Goal: Task Accomplishment & Management: Manage account settings

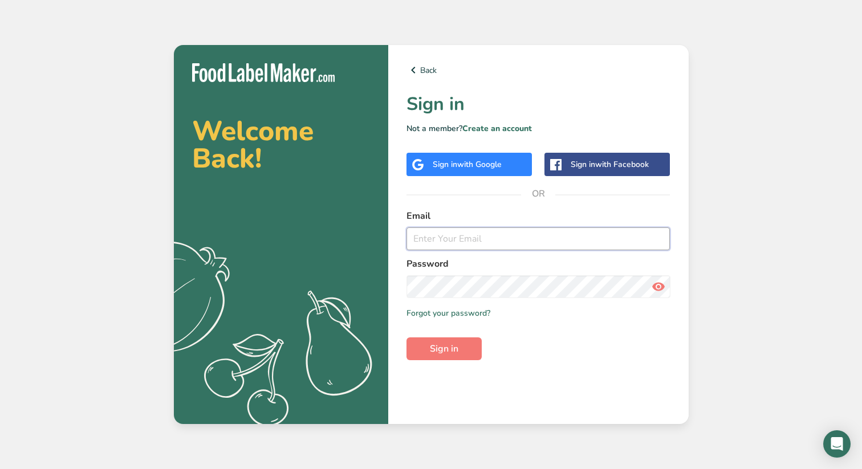
click at [442, 243] on input "email" at bounding box center [538, 238] width 264 height 23
click at [456, 311] on form "Email jaxandrubewedding Password Remember me Forgot your password? Sign in" at bounding box center [538, 284] width 264 height 151
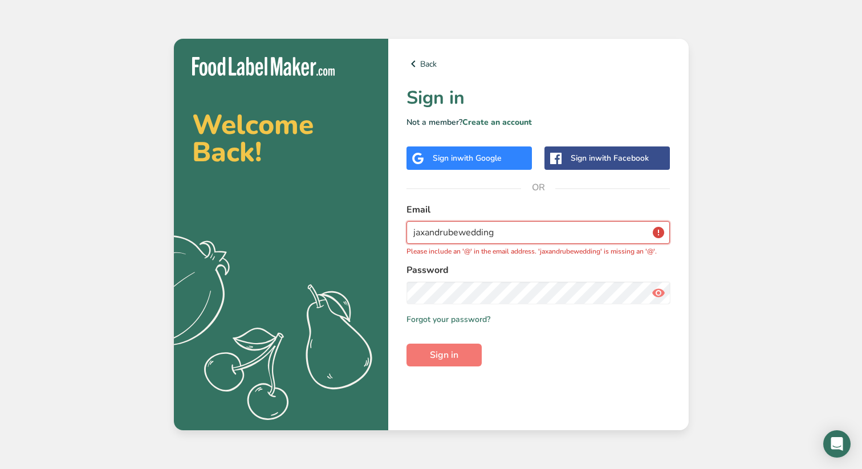
click at [502, 235] on input "jaxandrubewedding" at bounding box center [538, 232] width 264 height 23
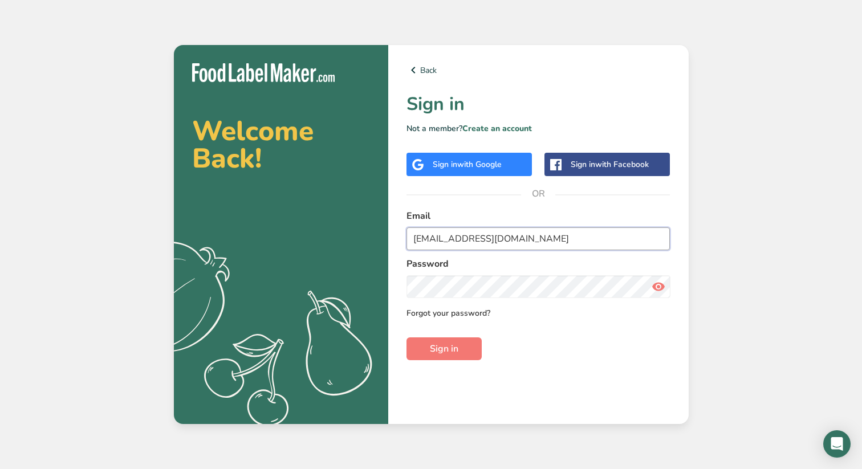
type input "[EMAIL_ADDRESS][DOMAIN_NAME]"
click at [469, 313] on link "Forgot your password?" at bounding box center [448, 313] width 84 height 12
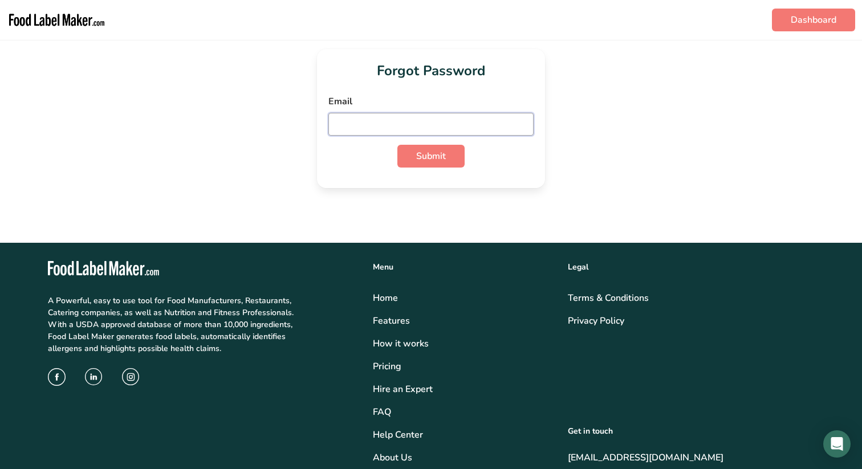
click at [434, 123] on input "email" at bounding box center [430, 124] width 205 height 23
type input "[EMAIL_ADDRESS][DOMAIN_NAME]"
click at [447, 157] on button "Submit" at bounding box center [430, 156] width 67 height 23
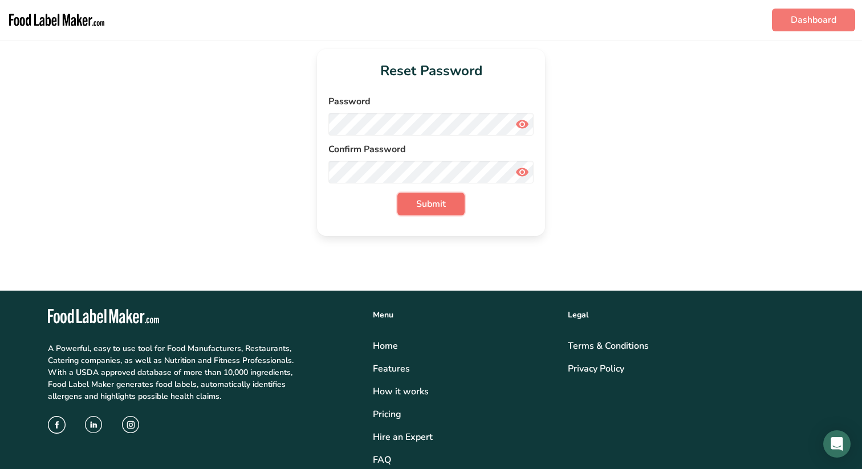
click at [432, 206] on span "Submit" at bounding box center [431, 204] width 30 height 14
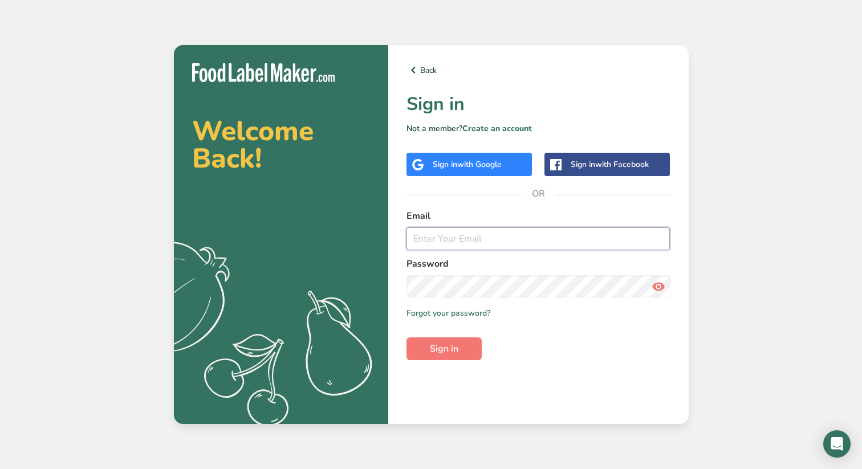
type input "[EMAIL_ADDRESS][DOMAIN_NAME]"
click at [455, 347] on span "Sign in" at bounding box center [444, 349] width 29 height 14
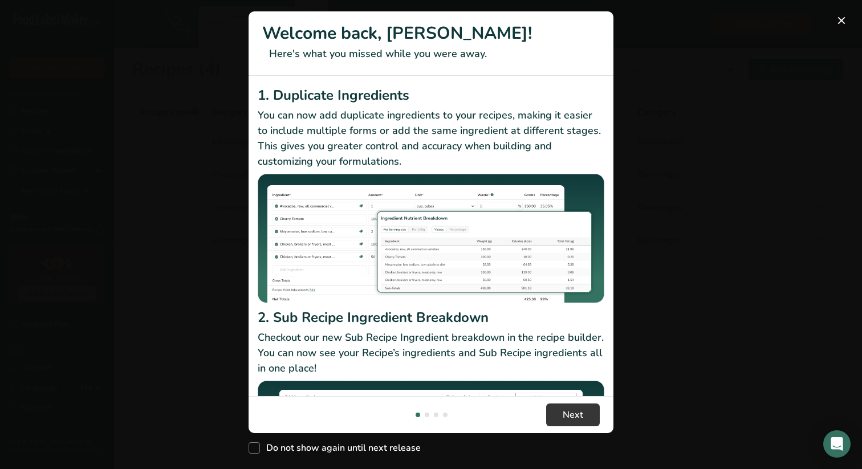
click at [840, 19] on button "New Features" at bounding box center [841, 20] width 18 height 18
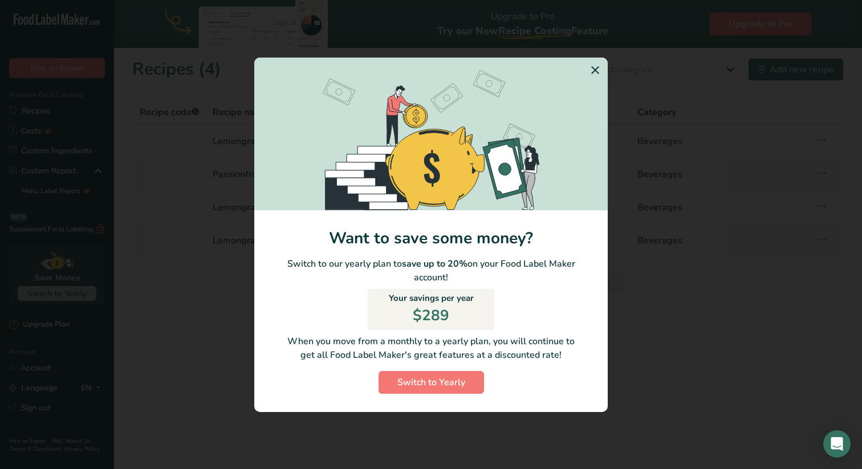
click at [598, 68] on icon "Switch to Yearly Modal" at bounding box center [595, 70] width 14 height 21
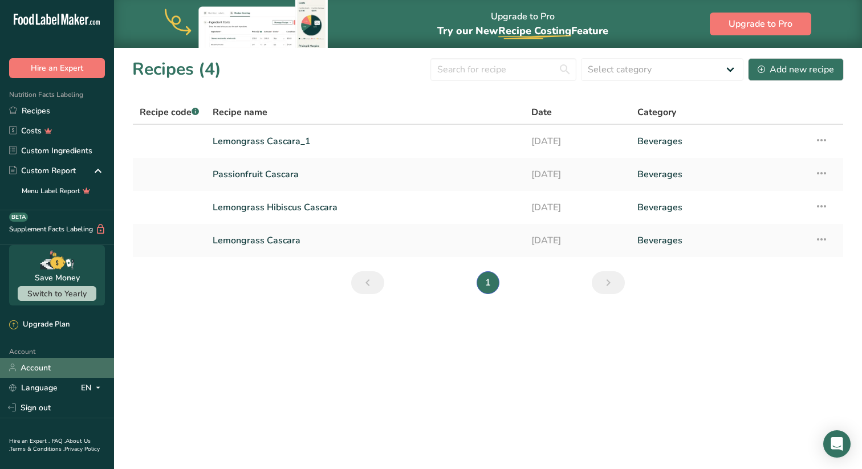
click at [43, 373] on link "Account" at bounding box center [57, 368] width 114 height 20
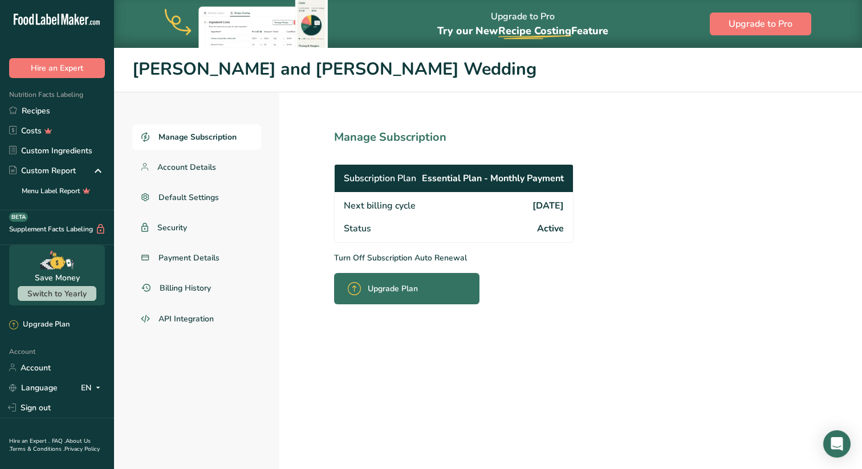
click at [559, 227] on span "Active" at bounding box center [550, 229] width 27 height 14
click at [387, 255] on p "Turn Off Subscription Auto Renewal" at bounding box center [479, 258] width 290 height 12
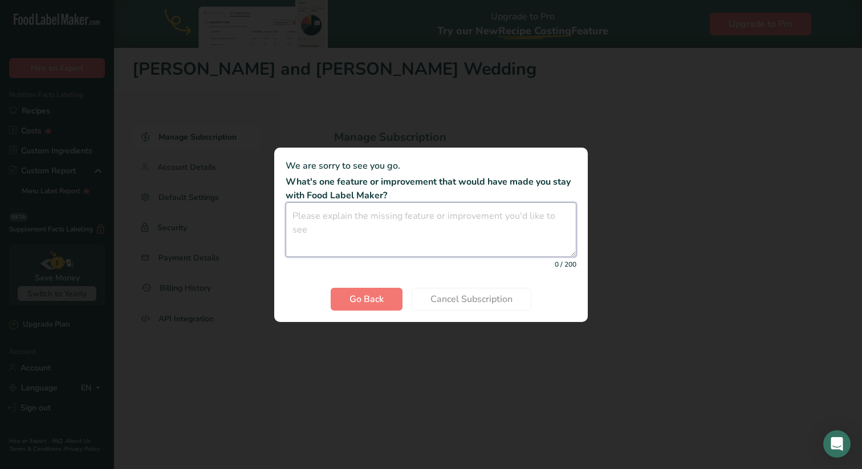
click at [426, 242] on textarea "Cancel subscription modal" at bounding box center [431, 229] width 291 height 55
type textarea "n"
type textarea "expensive"
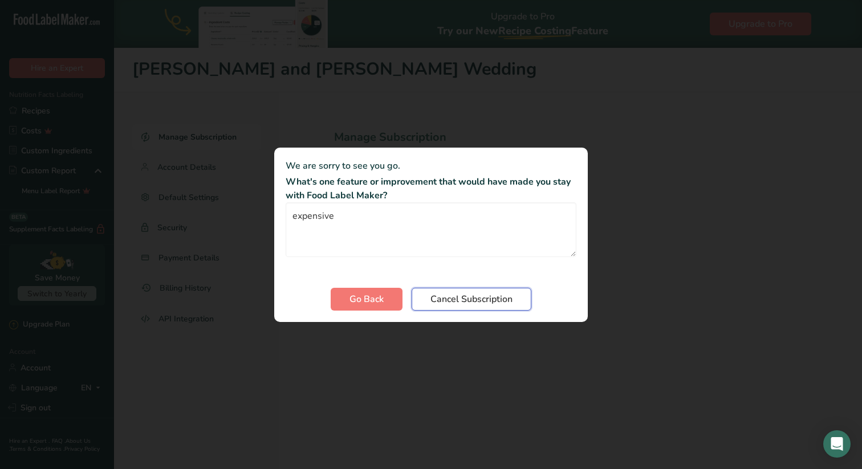
click at [487, 308] on button "Cancel Subscription" at bounding box center [472, 299] width 120 height 23
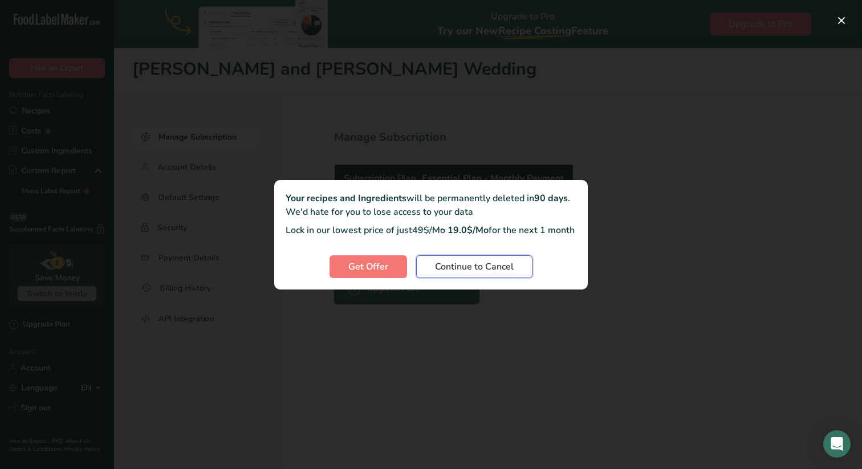
click at [478, 274] on span "Continue to Cancel" at bounding box center [474, 267] width 79 height 14
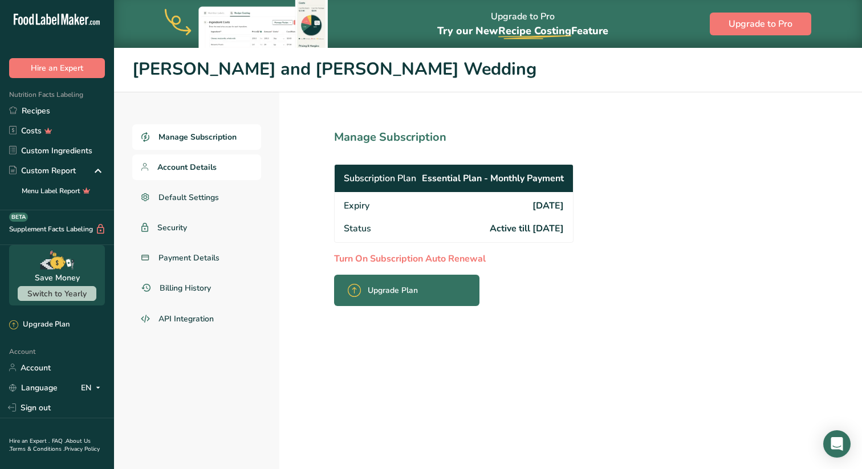
click at [194, 162] on span "Account Details" at bounding box center [186, 167] width 59 height 12
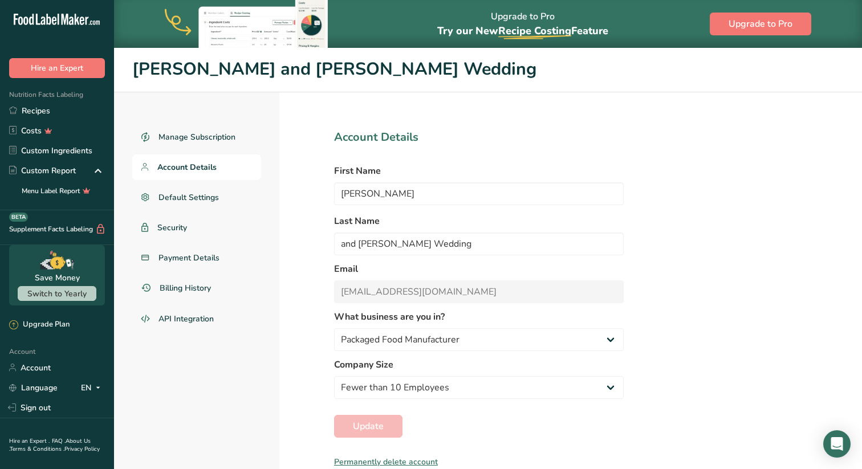
scroll to position [47, 0]
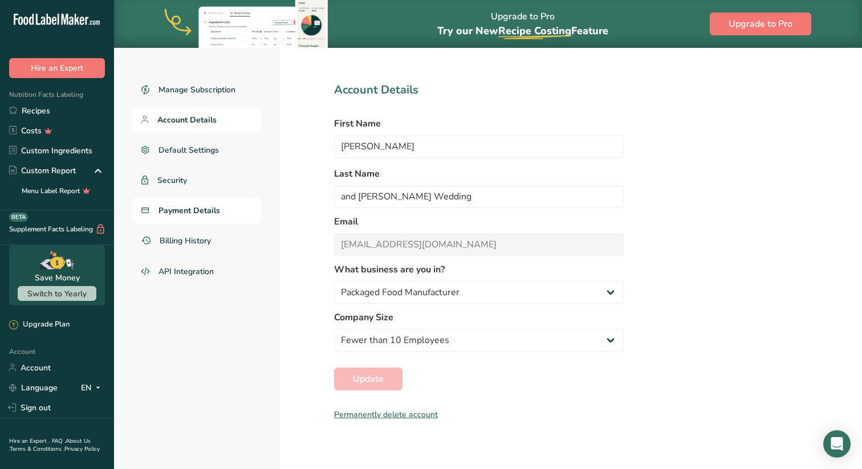
click at [190, 213] on span "Payment Details" at bounding box center [189, 211] width 62 height 12
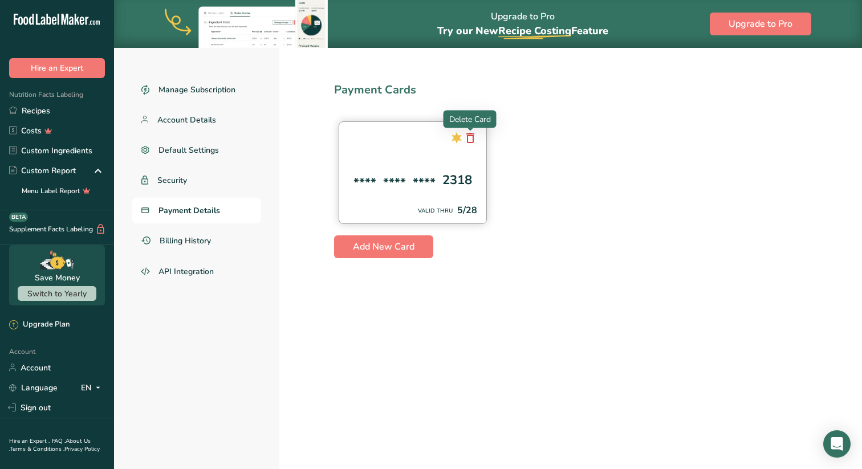
click at [473, 135] on icon at bounding box center [470, 138] width 14 height 21
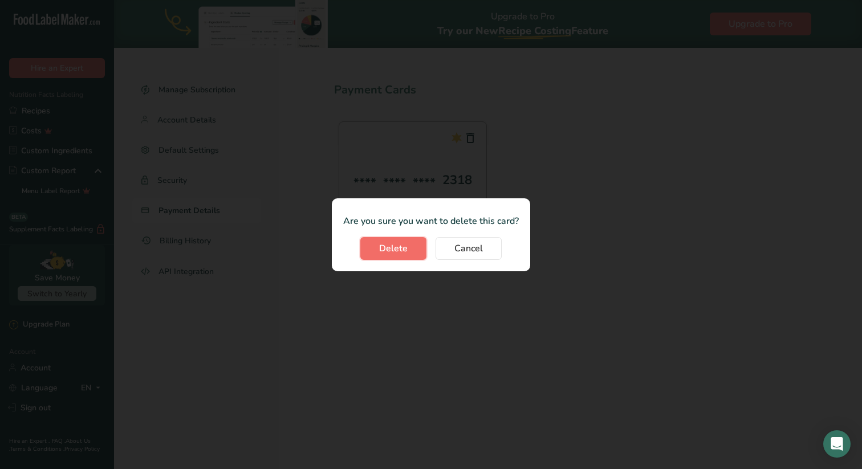
click at [401, 247] on span "Delete" at bounding box center [393, 249] width 29 height 14
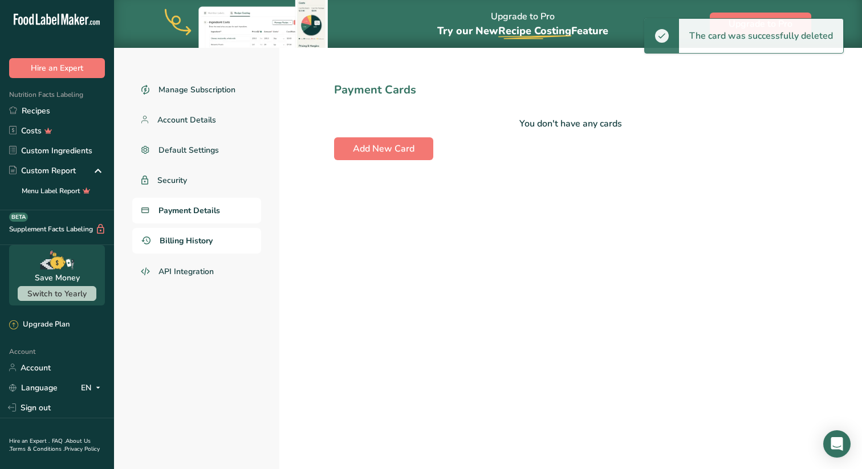
click at [185, 247] on link "Billing History" at bounding box center [196, 241] width 129 height 26
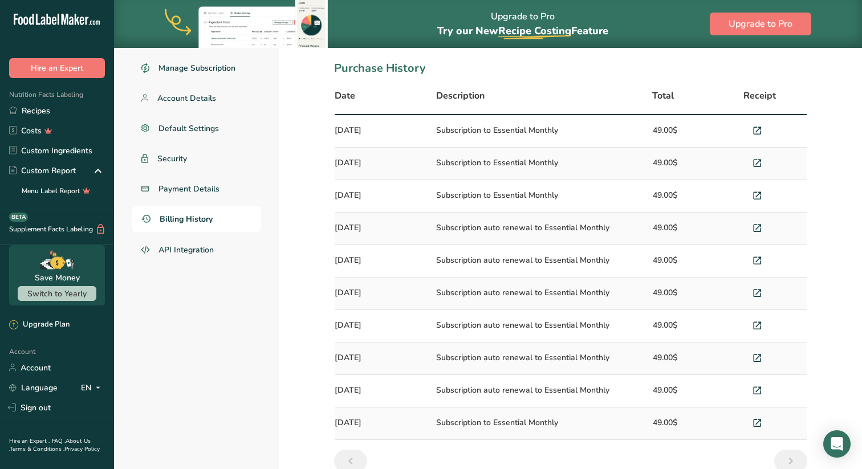
scroll to position [72, 0]
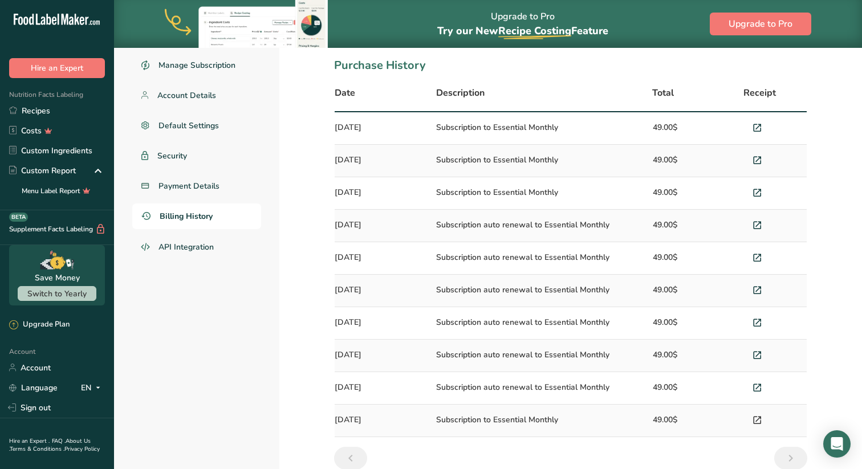
click at [757, 418] on icon at bounding box center [757, 421] width 10 height 16
click at [759, 387] on icon at bounding box center [757, 388] width 10 height 16
click at [762, 353] on icon at bounding box center [757, 356] width 10 height 16
click at [760, 319] on icon at bounding box center [757, 323] width 10 height 16
click at [754, 287] on icon at bounding box center [757, 291] width 10 height 16
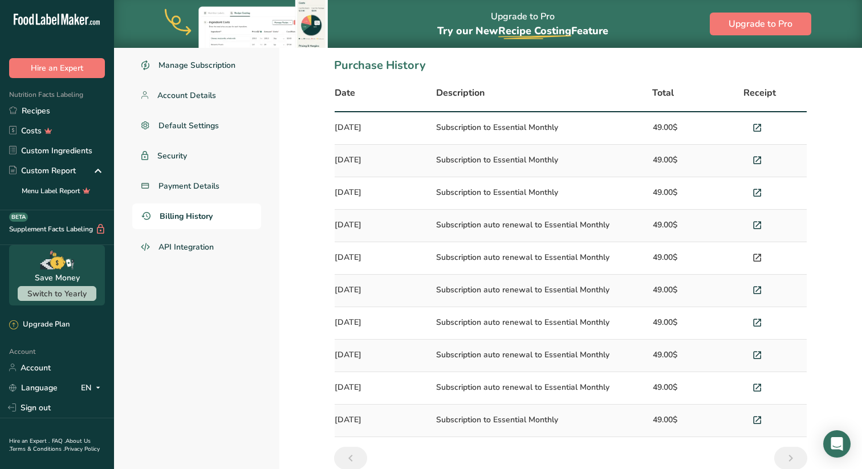
click at [754, 259] on icon at bounding box center [757, 258] width 10 height 16
click at [757, 225] on icon at bounding box center [757, 226] width 10 height 16
click at [758, 194] on icon at bounding box center [757, 193] width 10 height 16
click at [762, 157] on span at bounding box center [757, 161] width 14 height 14
click at [757, 123] on icon at bounding box center [757, 128] width 10 height 16
